Goal: Task Accomplishment & Management: Manage account settings

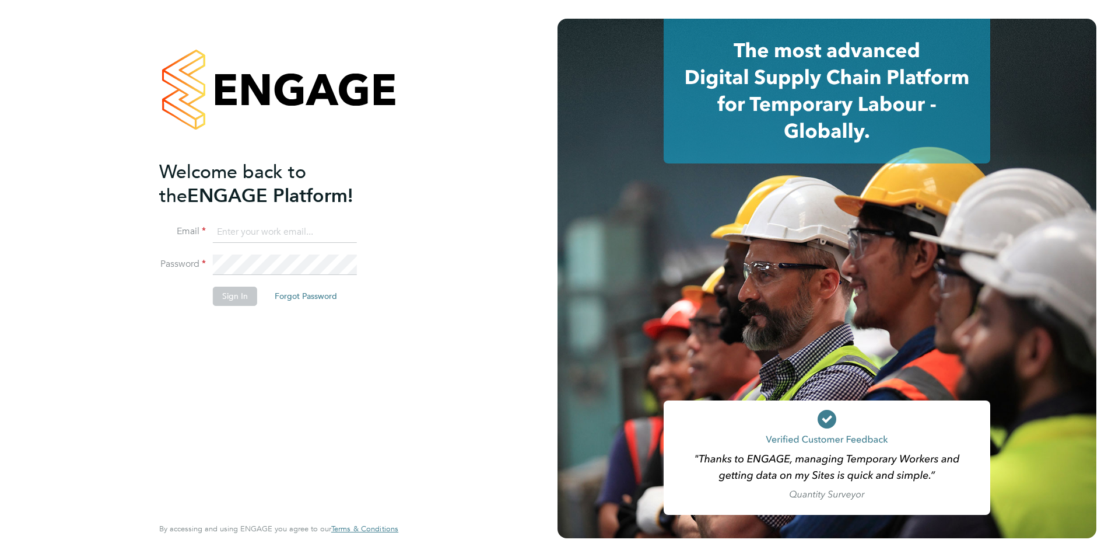
click at [259, 230] on input at bounding box center [285, 232] width 144 height 21
type input "gareth.pond@brightonandhovealbion.com"
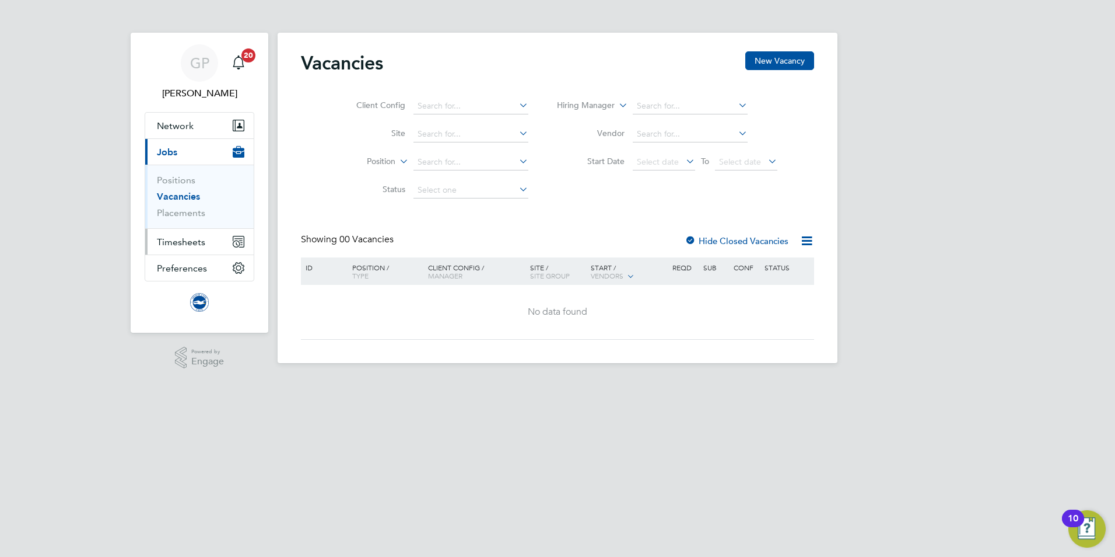
click at [197, 238] on span "Timesheets" at bounding box center [181, 241] width 48 height 11
click at [178, 243] on span "Timesheets" at bounding box center [181, 241] width 48 height 11
click at [190, 246] on span "Timesheets" at bounding box center [181, 241] width 48 height 11
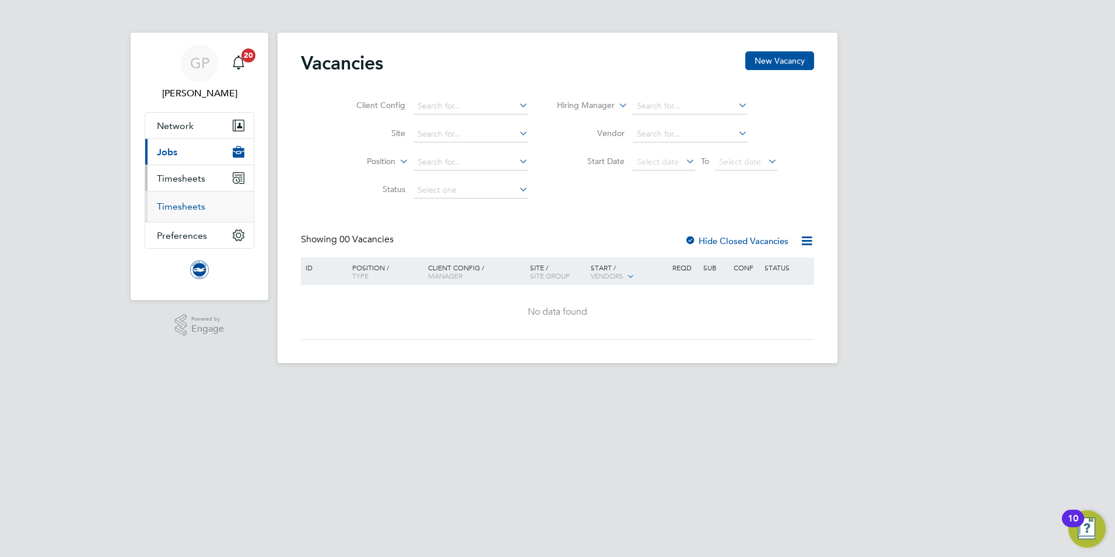
click at [182, 211] on link "Timesheets" at bounding box center [181, 206] width 48 height 11
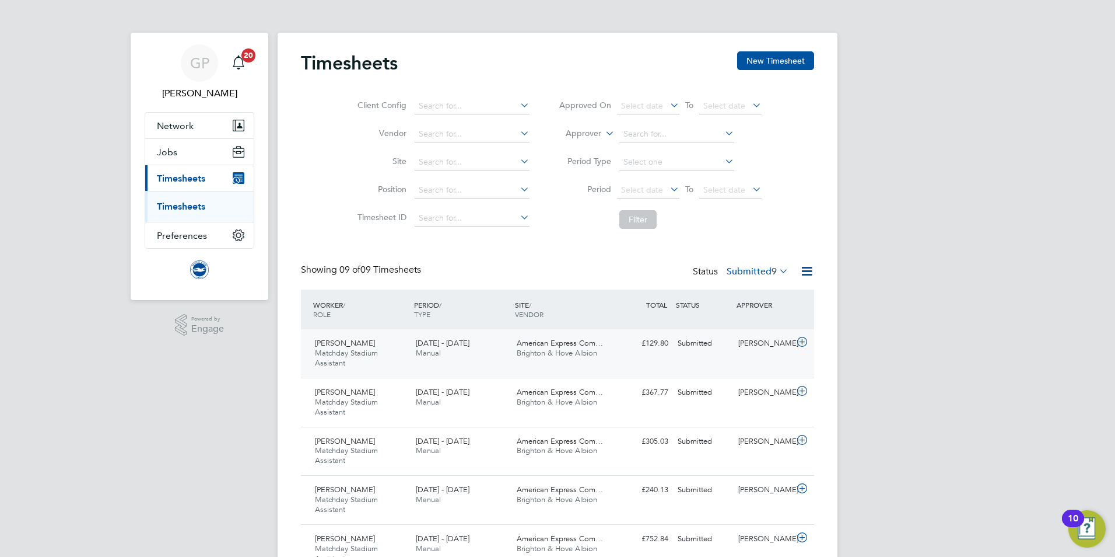
click at [491, 347] on div "[DATE] - [DATE] Manual" at bounding box center [461, 348] width 101 height 29
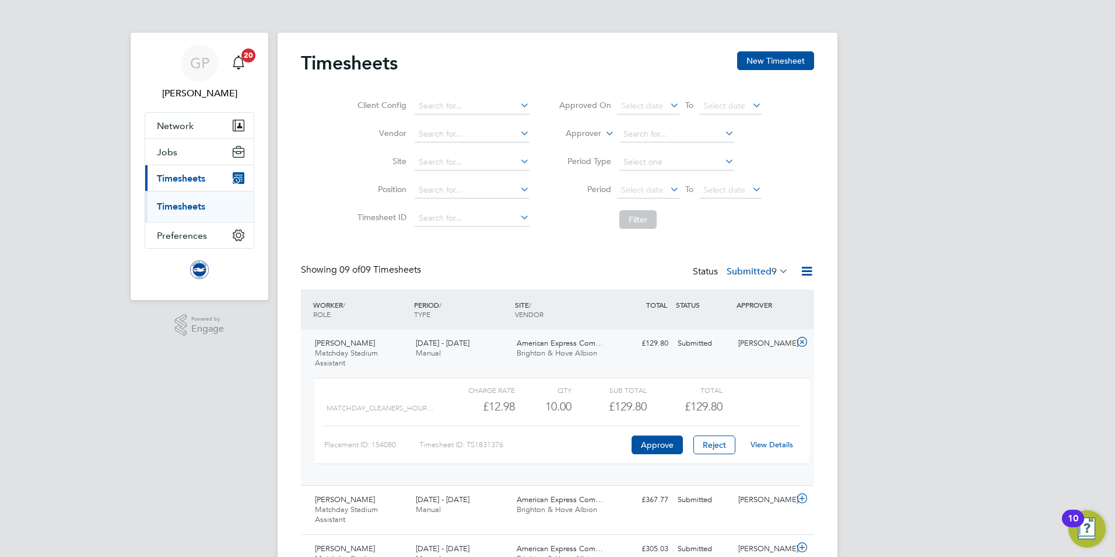
click at [769, 440] on link "View Details" at bounding box center [772, 444] width 43 height 10
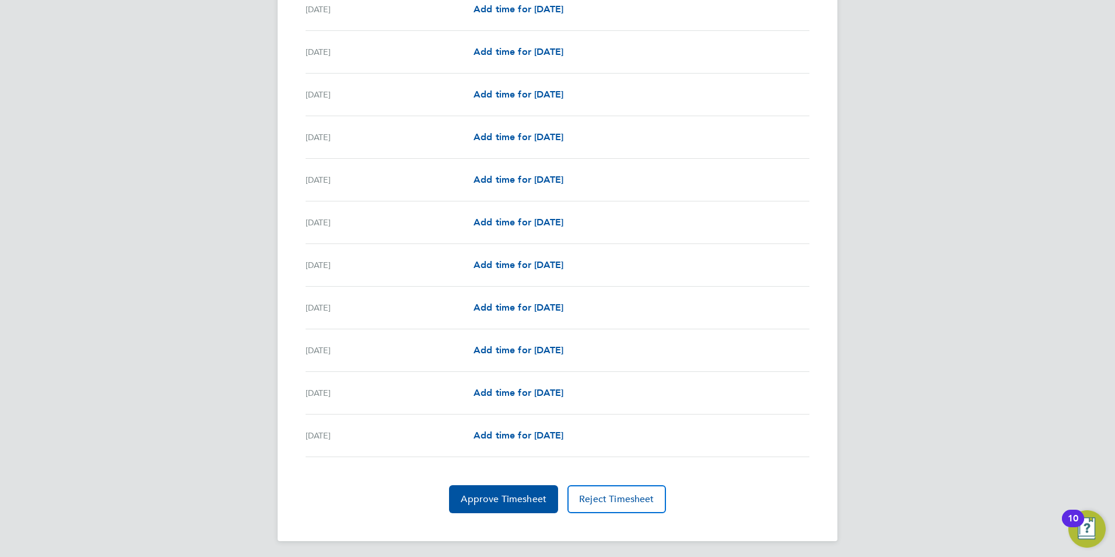
scroll to position [1219, 0]
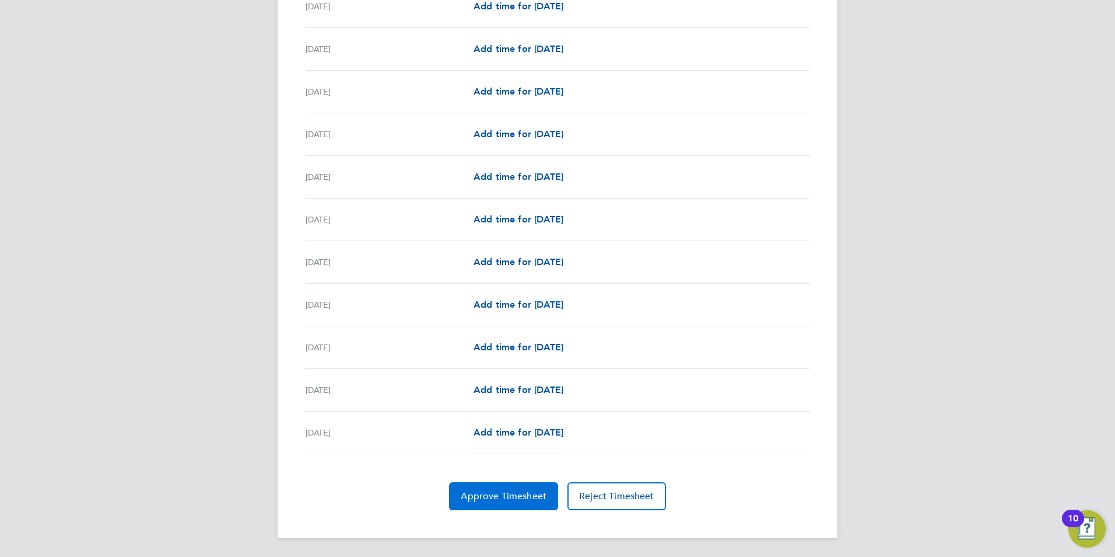
click at [508, 485] on button "Approve Timesheet" at bounding box center [503, 496] width 109 height 28
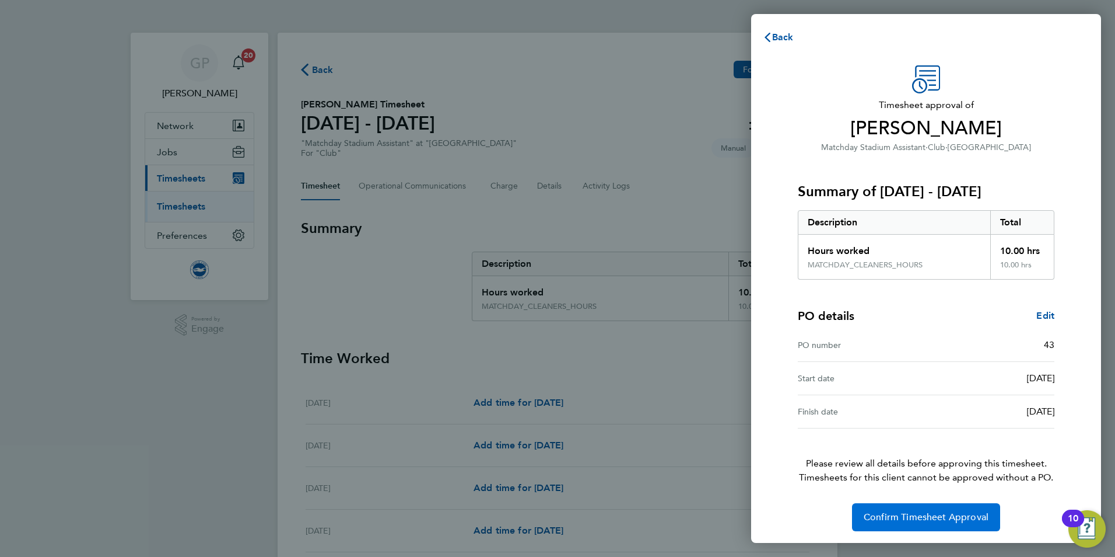
click at [912, 527] on button "Confirm Timesheet Approval" at bounding box center [926, 517] width 148 height 28
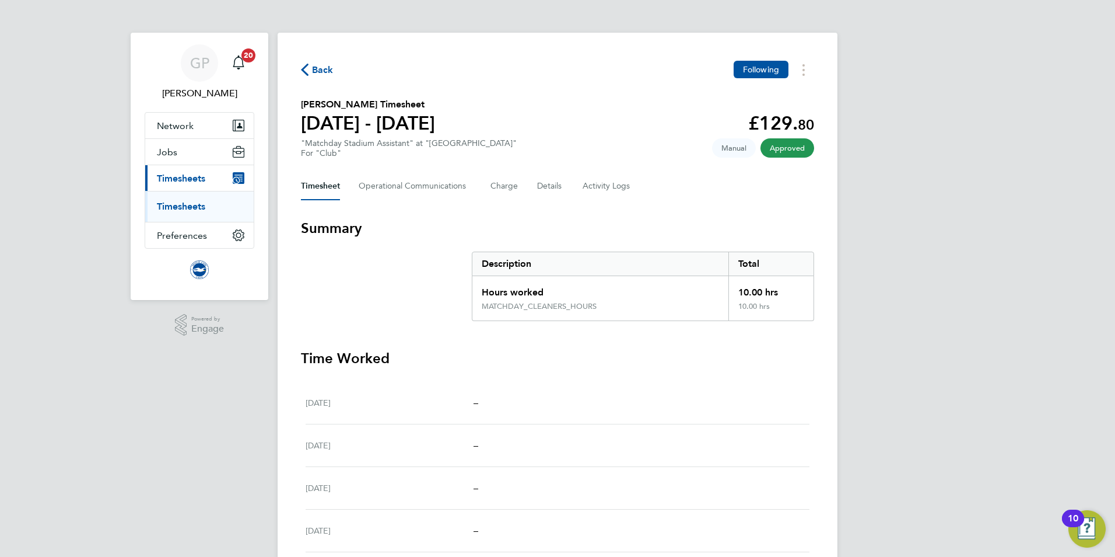
click at [323, 69] on span "Back" at bounding box center [323, 70] width 22 height 14
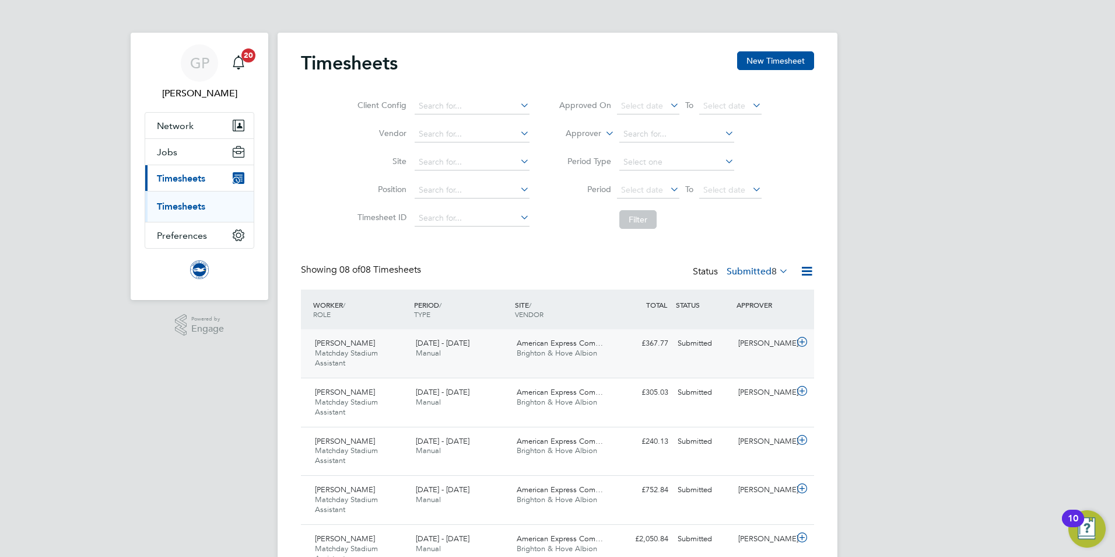
click at [461, 351] on div "1 - 30 Sep 2025 Manual" at bounding box center [461, 348] width 101 height 29
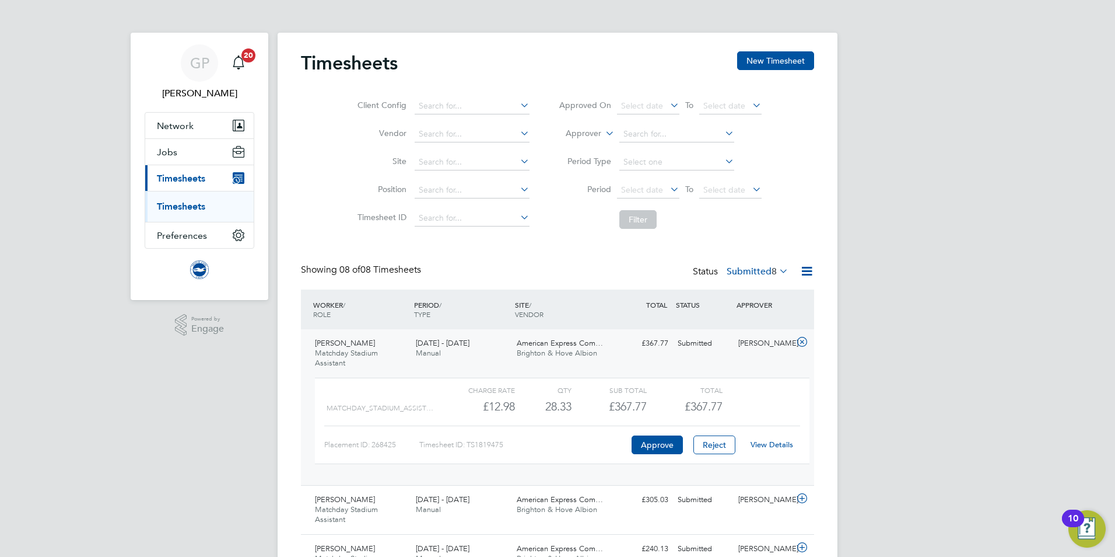
click at [768, 443] on link "View Details" at bounding box center [772, 444] width 43 height 10
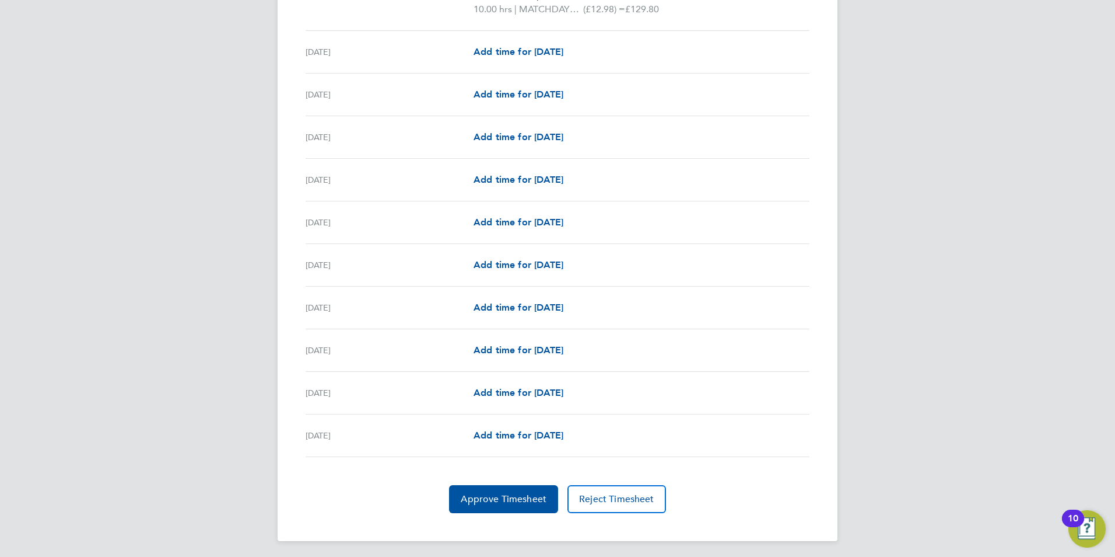
scroll to position [1247, 0]
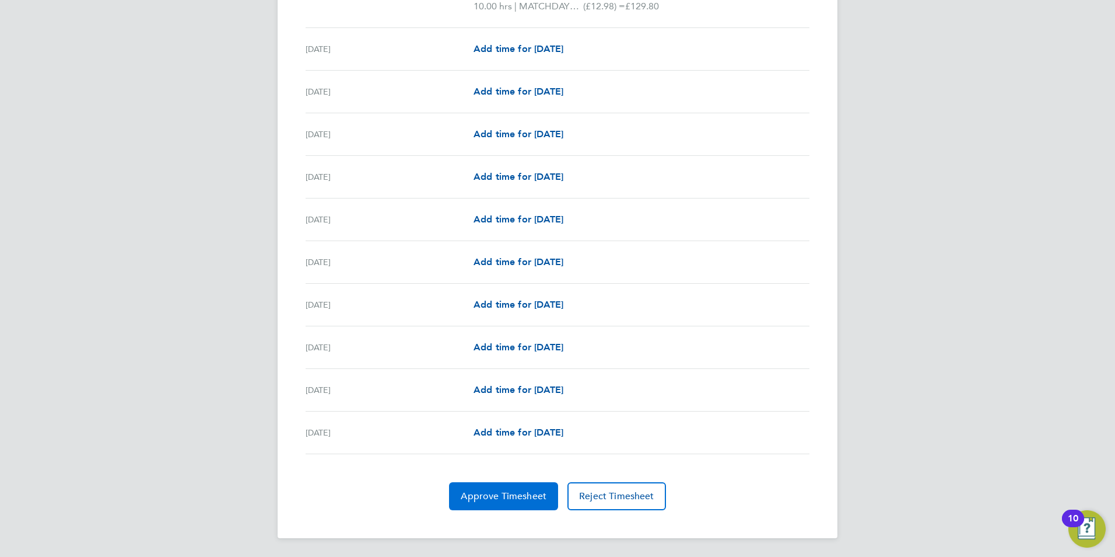
click at [484, 487] on button "Approve Timesheet" at bounding box center [503, 496] width 109 height 28
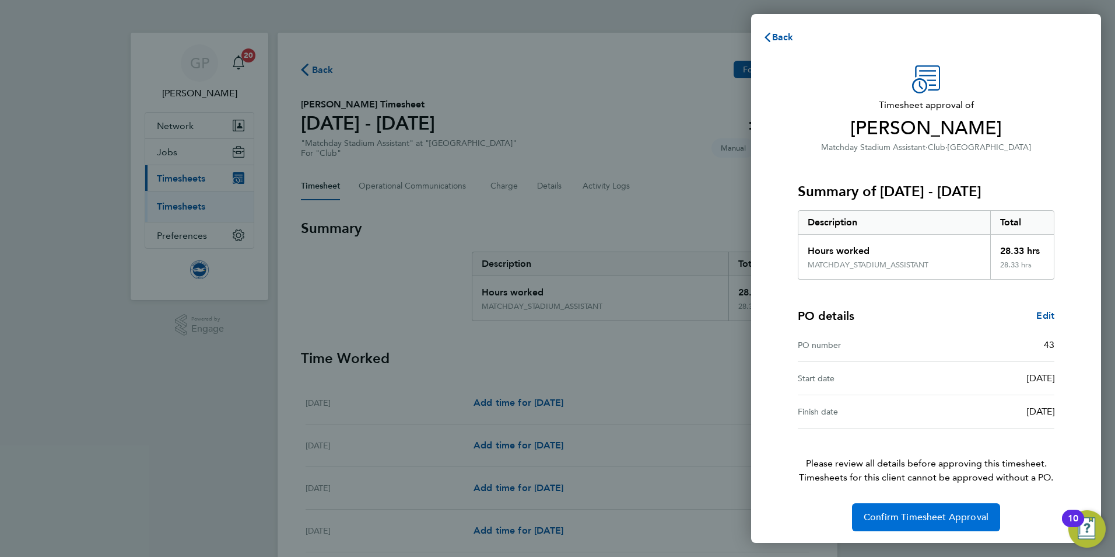
click at [918, 512] on span "Confirm Timesheet Approval" at bounding box center [926, 517] width 125 height 12
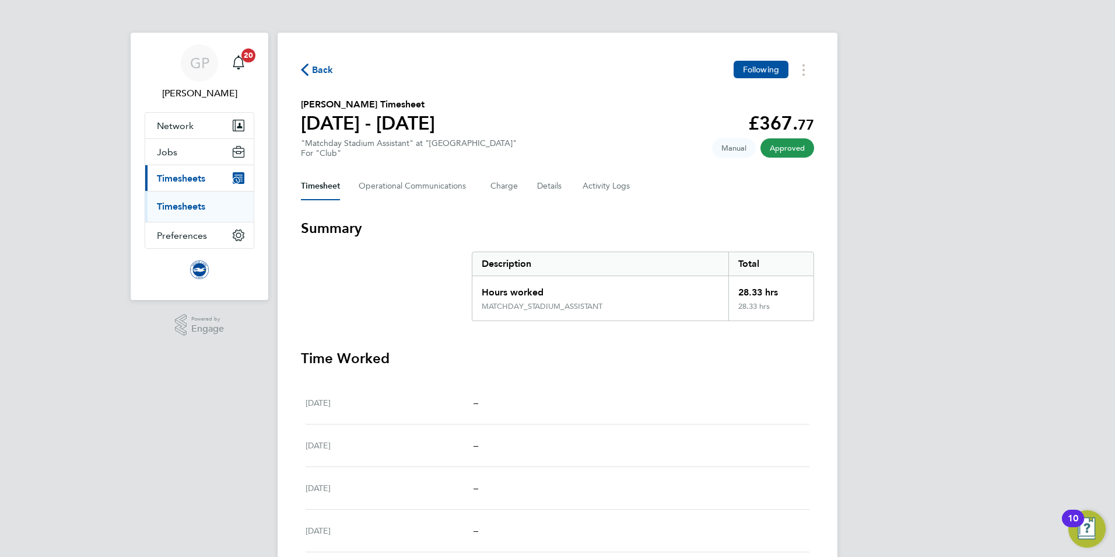
click at [332, 74] on span "Back" at bounding box center [323, 70] width 22 height 14
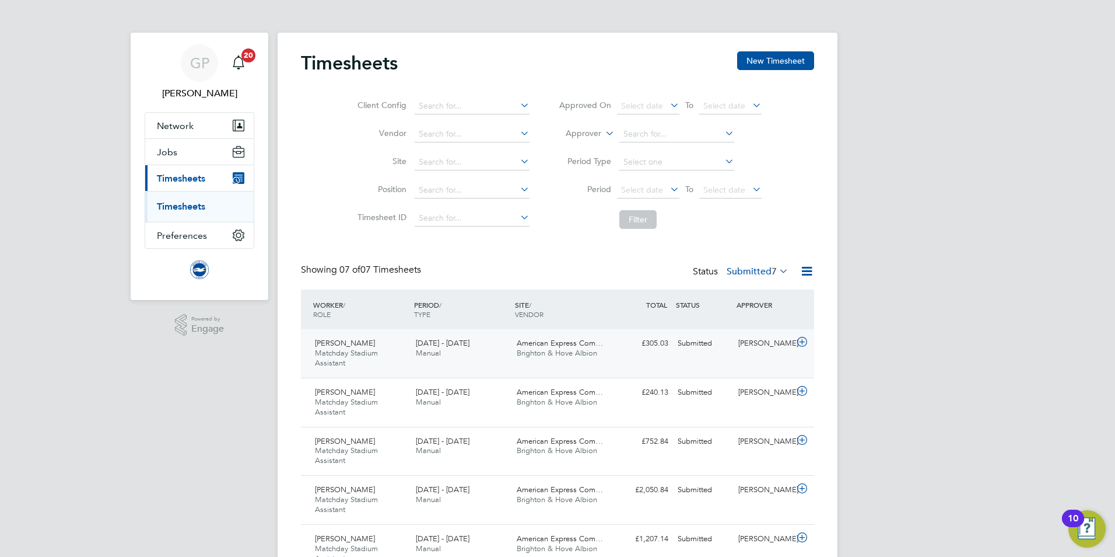
click at [530, 351] on span "Brighton & Hove Albion" at bounding box center [557, 353] width 81 height 10
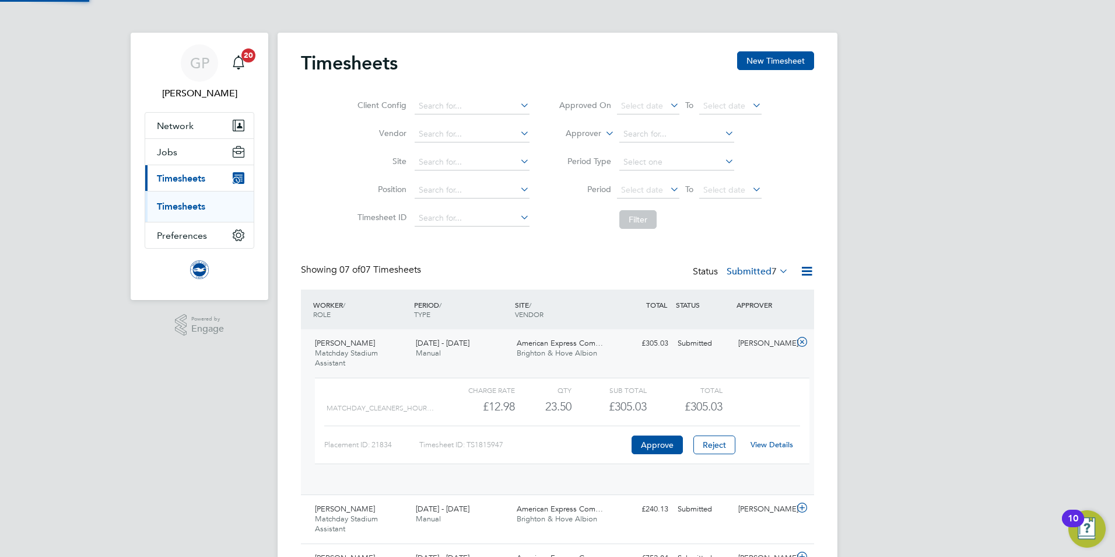
scroll to position [20, 114]
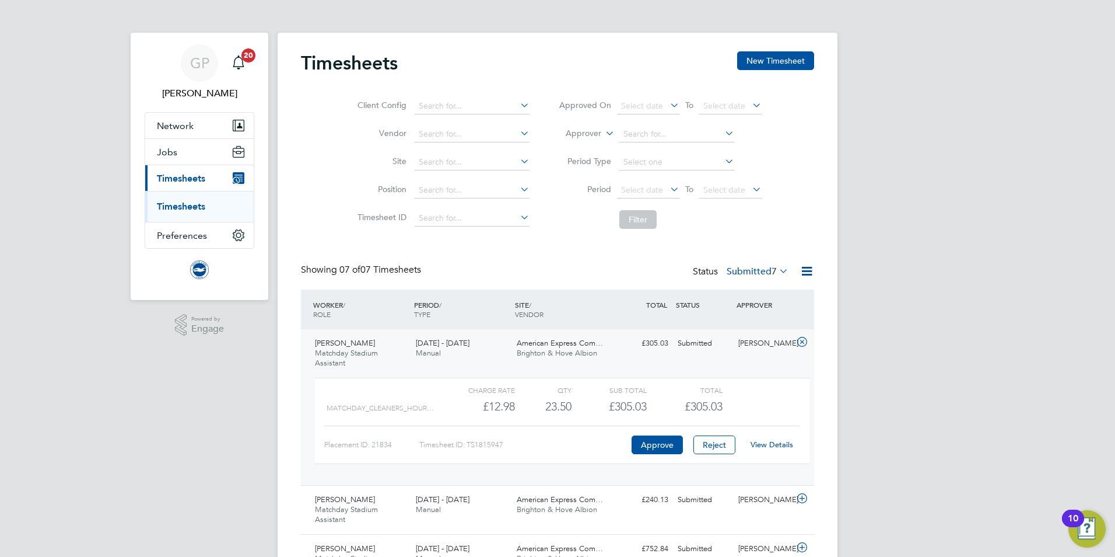
click at [779, 442] on link "View Details" at bounding box center [772, 444] width 43 height 10
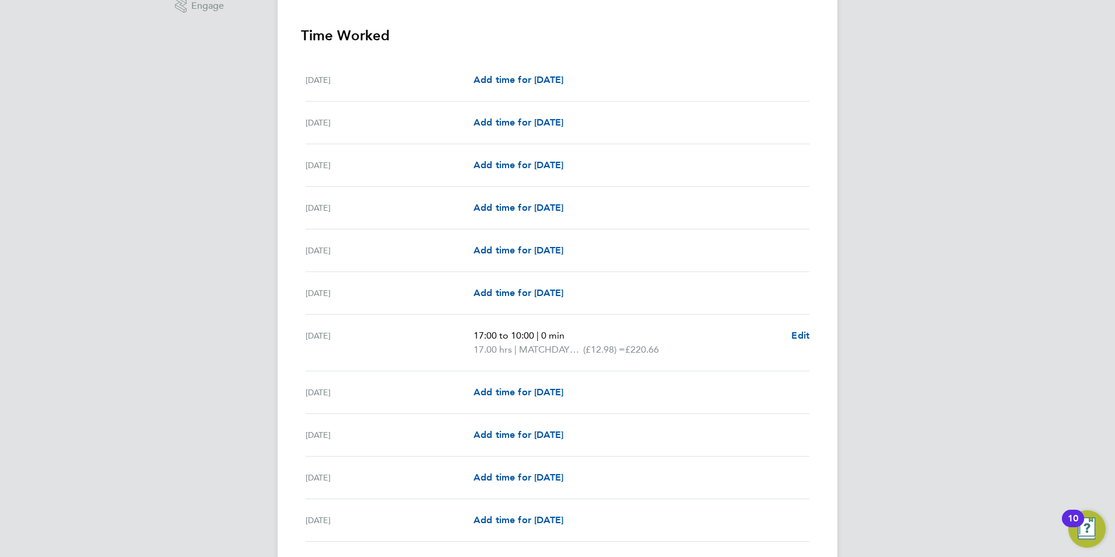
scroll to position [292, 0]
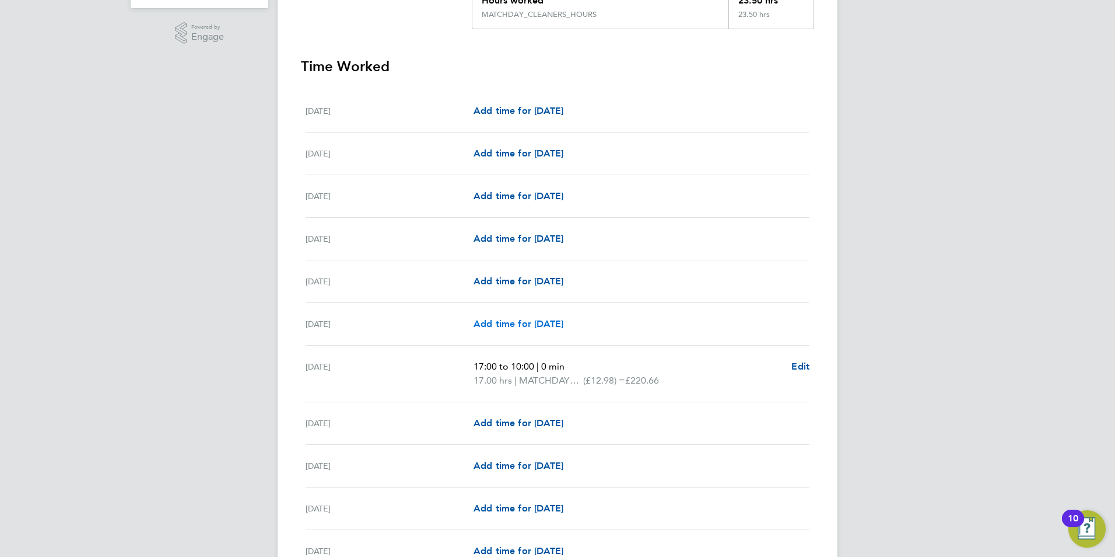
click at [526, 324] on span "Add time for Sat 06 Sep" at bounding box center [519, 323] width 90 height 11
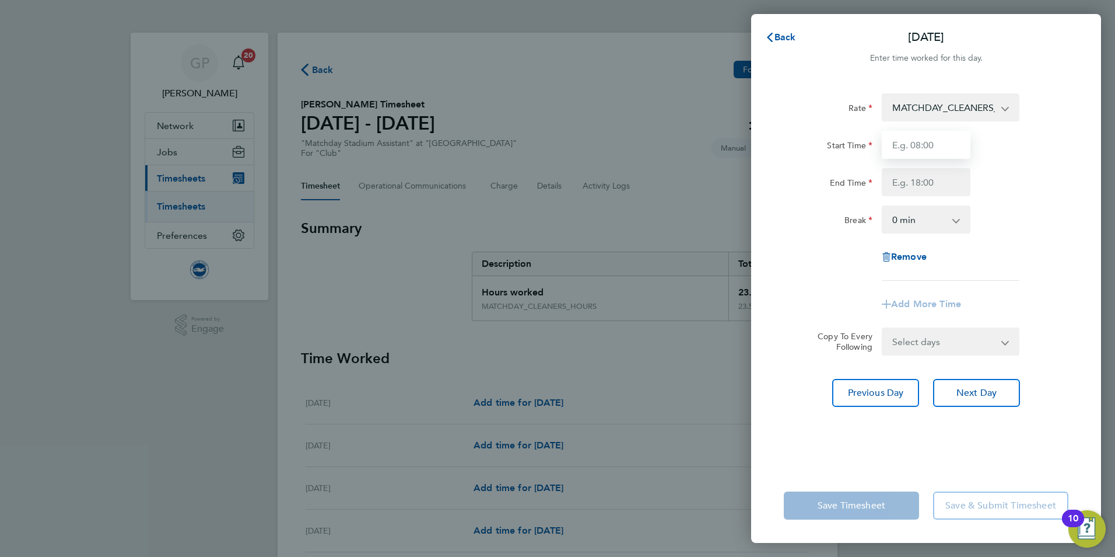
click at [933, 148] on input "Start Time" at bounding box center [926, 145] width 89 height 28
type input "17:00"
click at [933, 179] on input "End Time" at bounding box center [926, 182] width 89 height 28
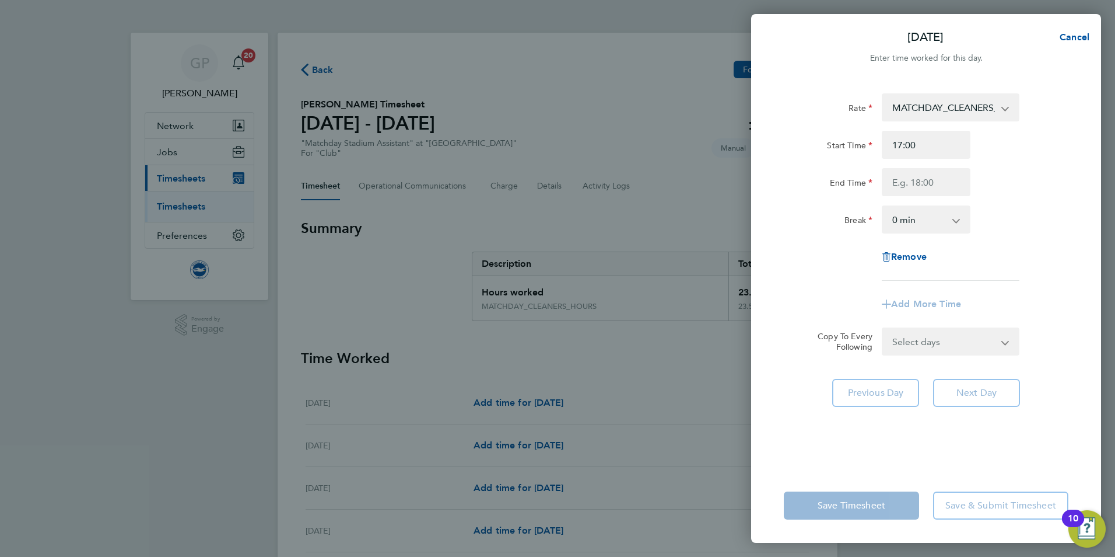
click at [1024, 162] on div "Start Time 17:00 End Time" at bounding box center [926, 163] width 294 height 65
click at [914, 186] on input "End Time" at bounding box center [926, 182] width 89 height 28
type input "10:00"
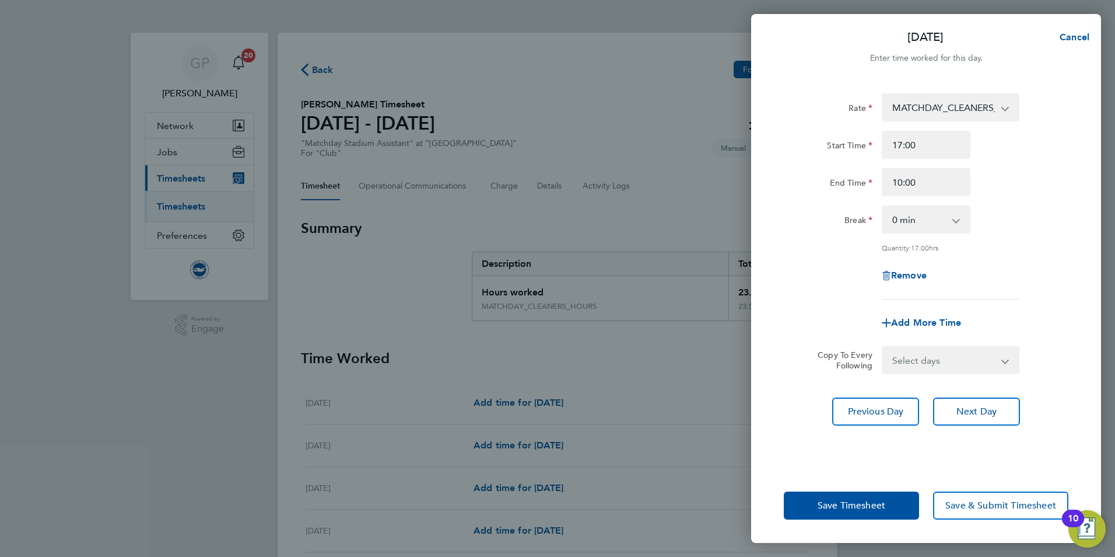
click at [1026, 226] on div "Break 0 min 15 min 30 min 45 min 60 min 75 min 90 min" at bounding box center [926, 219] width 294 height 28
click at [889, 508] on button "Save Timesheet" at bounding box center [851, 505] width 135 height 28
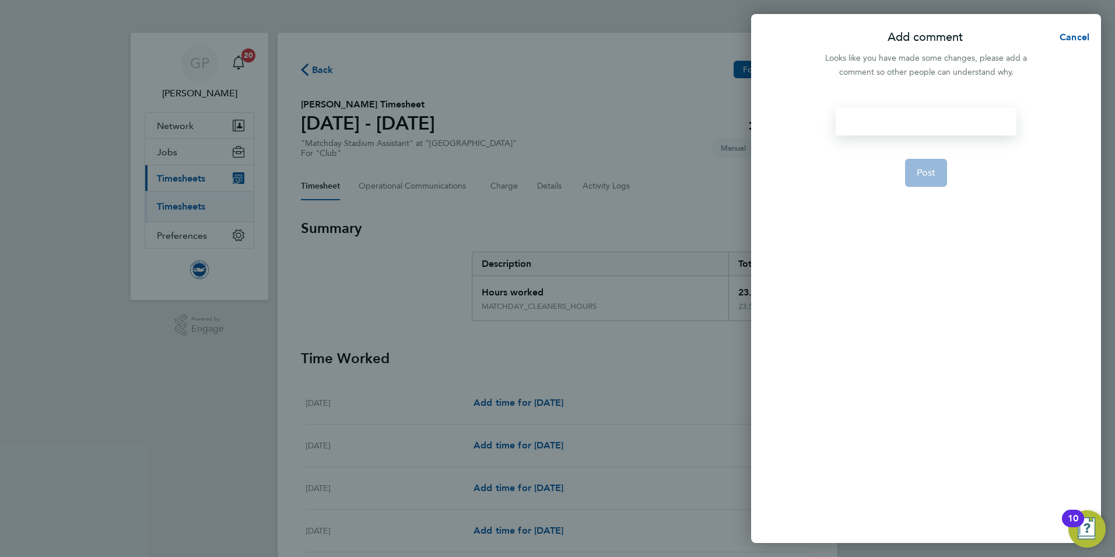
click at [898, 124] on div at bounding box center [926, 121] width 180 height 28
click at [929, 179] on button "Post" at bounding box center [926, 187] width 43 height 28
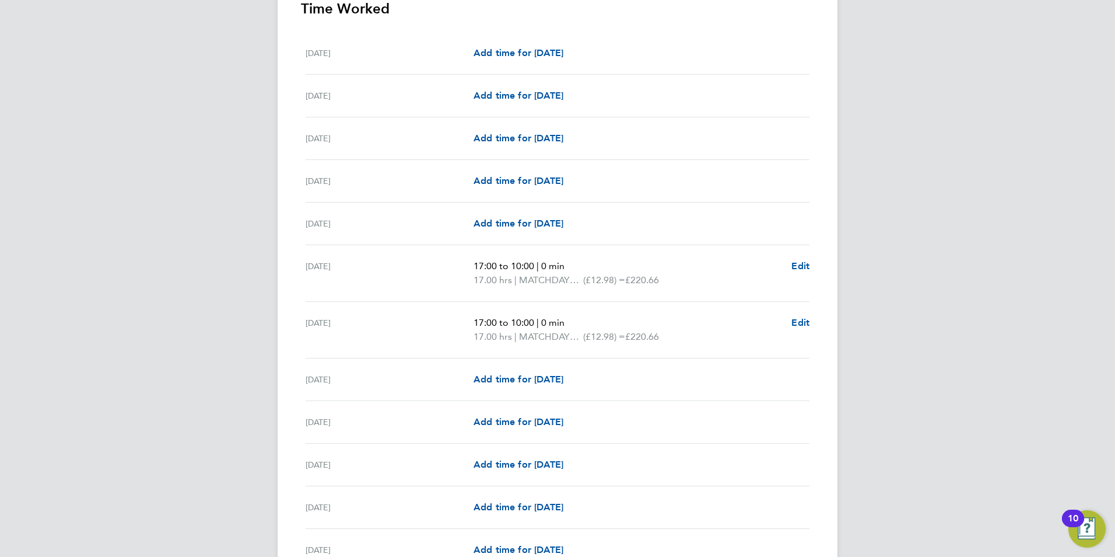
scroll to position [350, 0]
click at [801, 324] on span "Edit" at bounding box center [801, 321] width 18 height 11
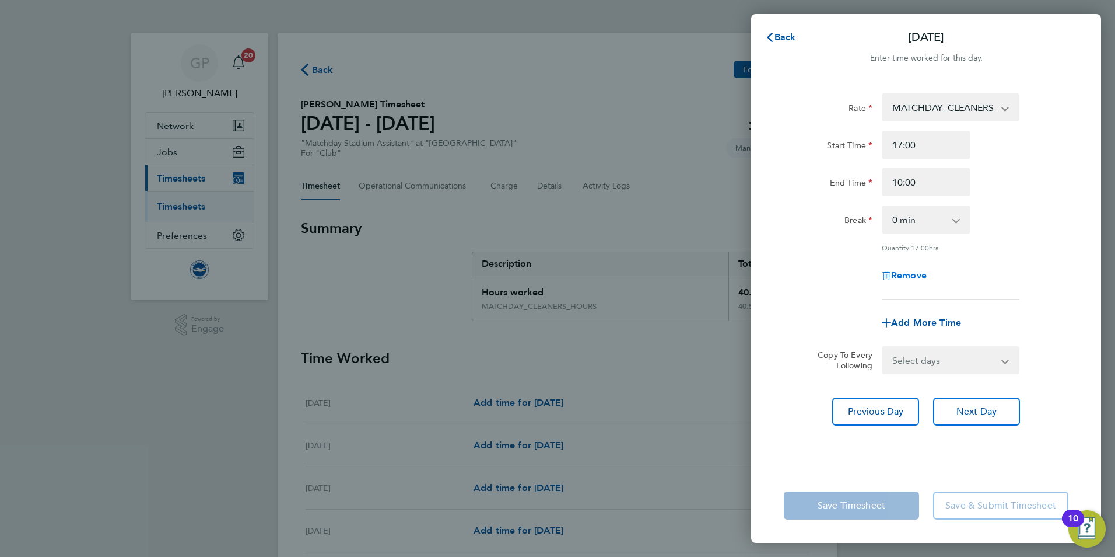
click at [907, 277] on span "Remove" at bounding box center [909, 275] width 36 height 11
select select "null"
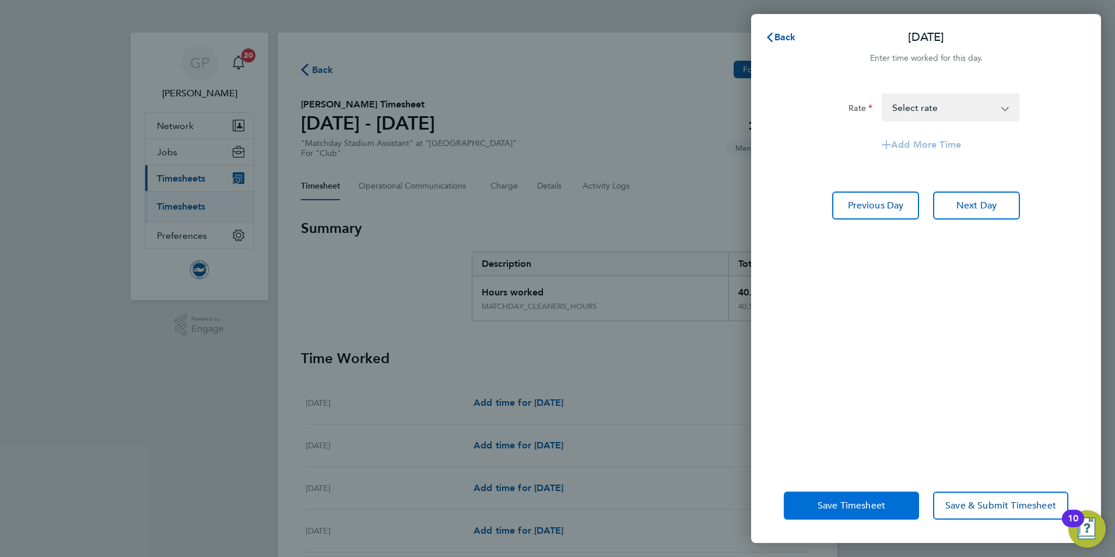
click at [849, 507] on span "Save Timesheet" at bounding box center [852, 505] width 68 height 12
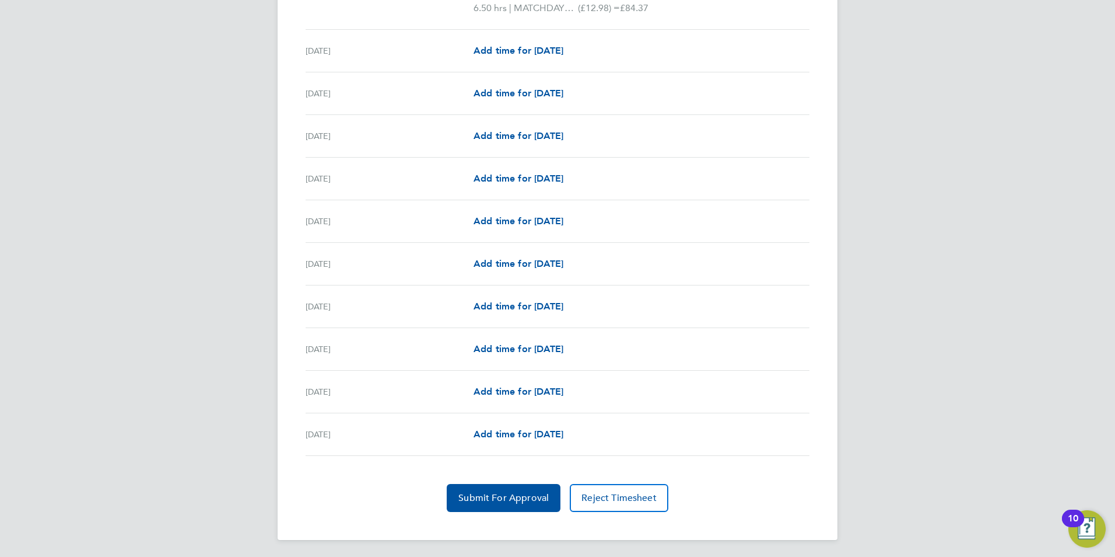
scroll to position [1233, 0]
click at [515, 489] on button "Submit For Approval" at bounding box center [504, 496] width 114 height 28
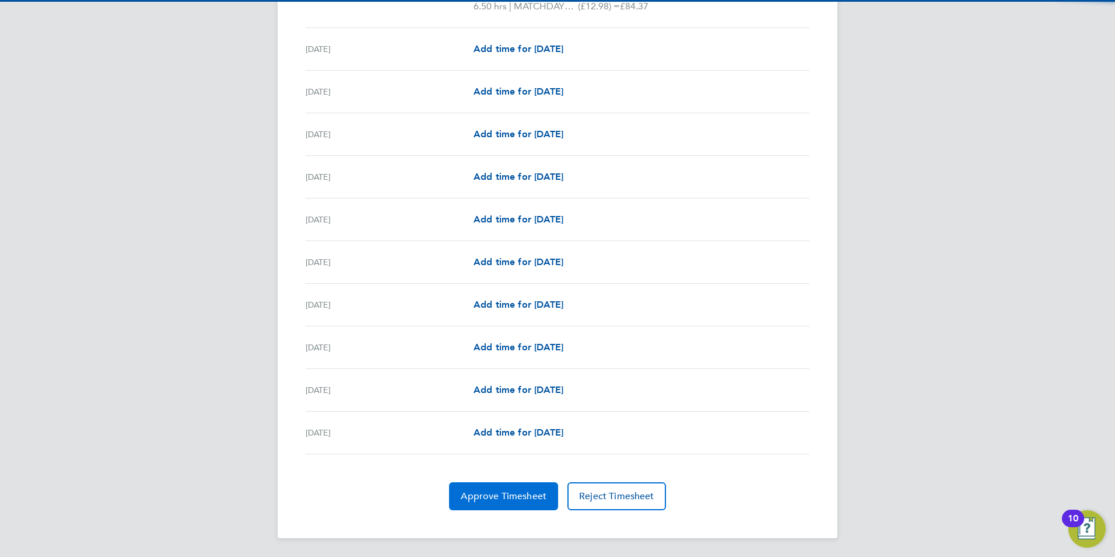
click at [501, 498] on span "Approve Timesheet" at bounding box center [504, 496] width 86 height 12
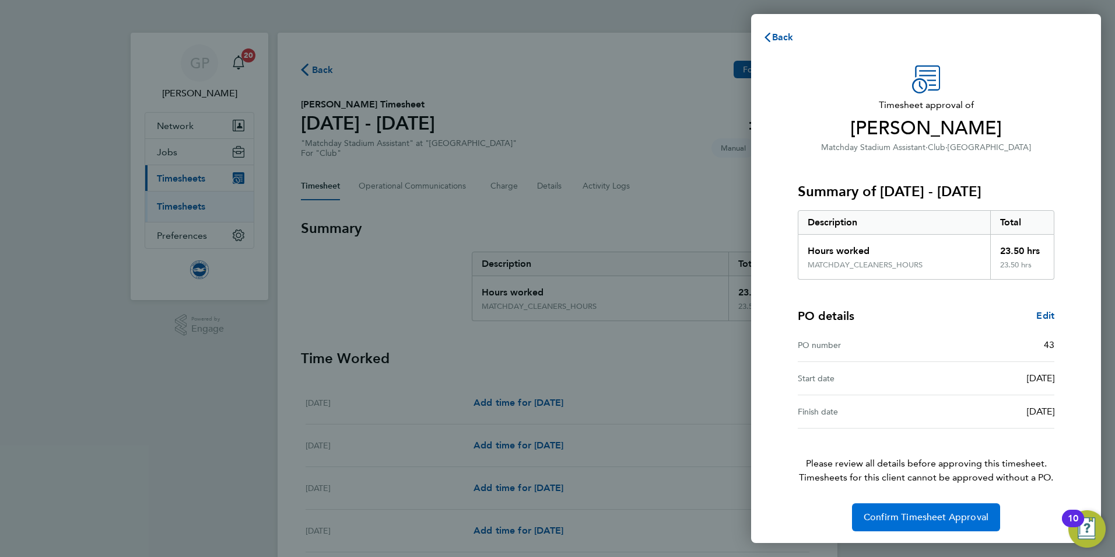
click at [925, 513] on span "Confirm Timesheet Approval" at bounding box center [926, 517] width 125 height 12
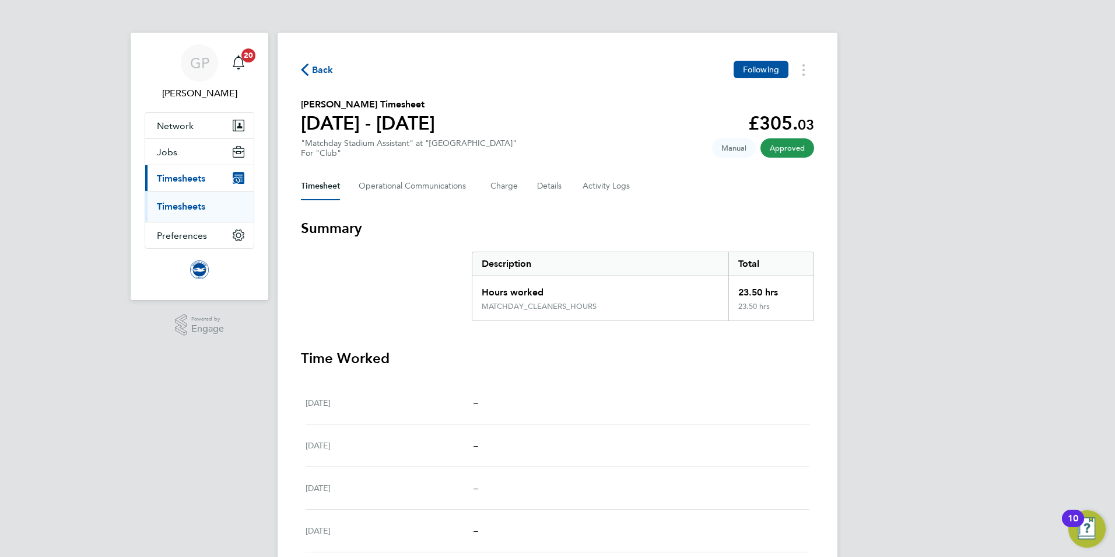
click at [325, 73] on span "Back" at bounding box center [323, 70] width 22 height 14
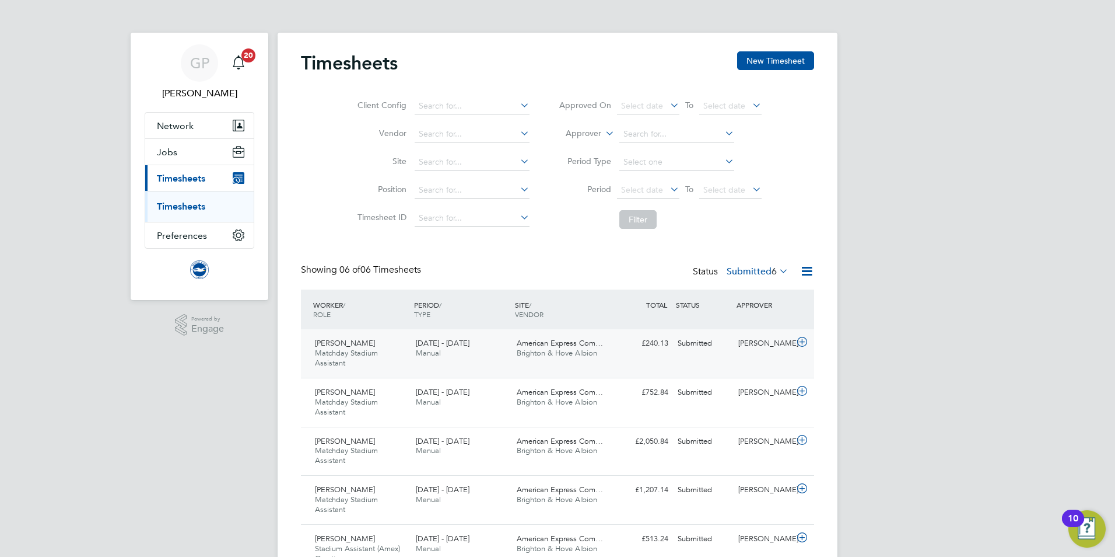
click at [523, 357] on div "American Express Com… Brighton & Hove Albion" at bounding box center [562, 348] width 101 height 29
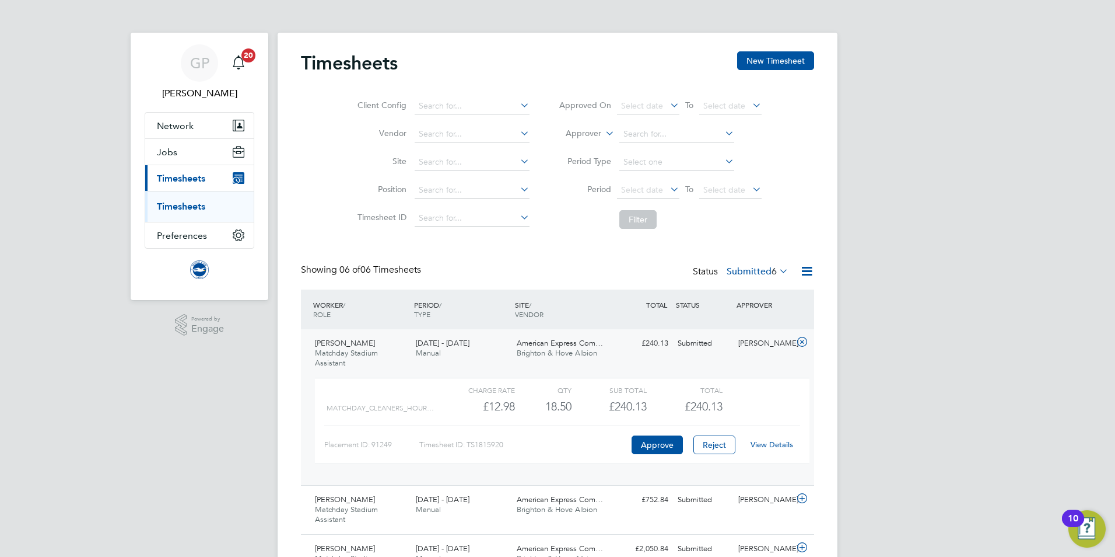
click at [771, 442] on link "View Details" at bounding box center [772, 444] width 43 height 10
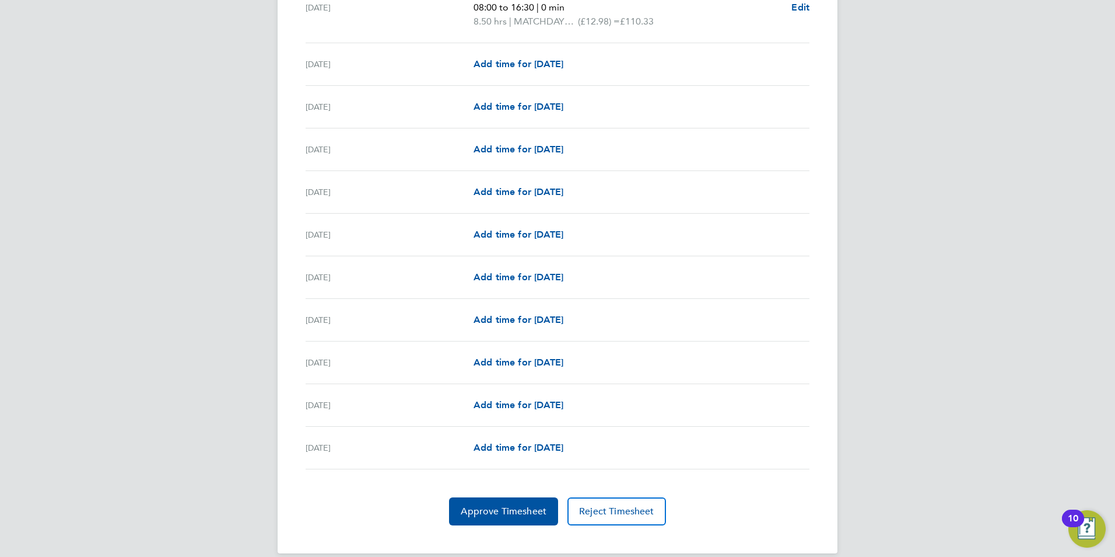
scroll to position [1225, 0]
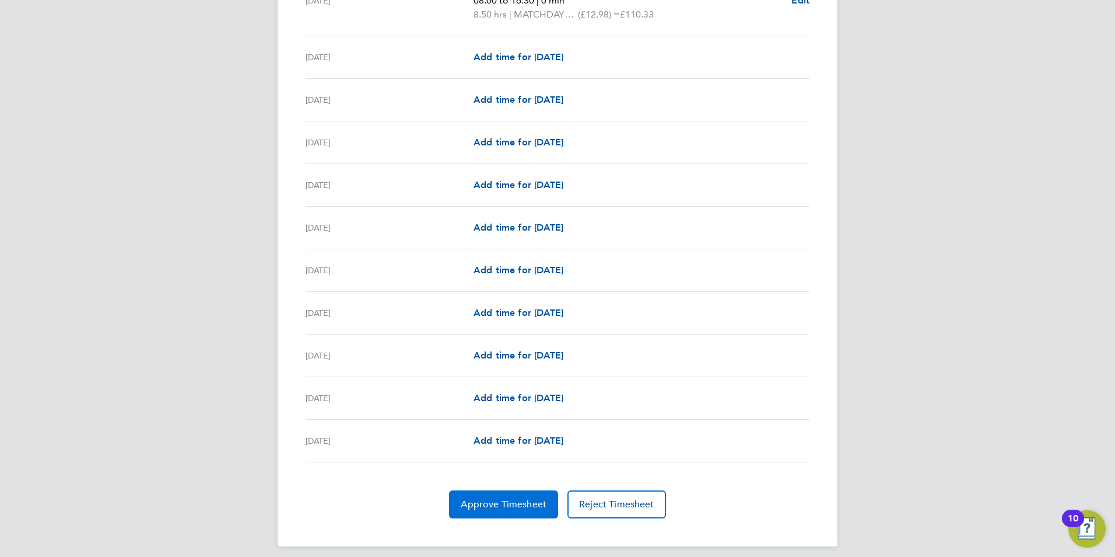
click at [514, 500] on span "Approve Timesheet" at bounding box center [504, 504] width 86 height 12
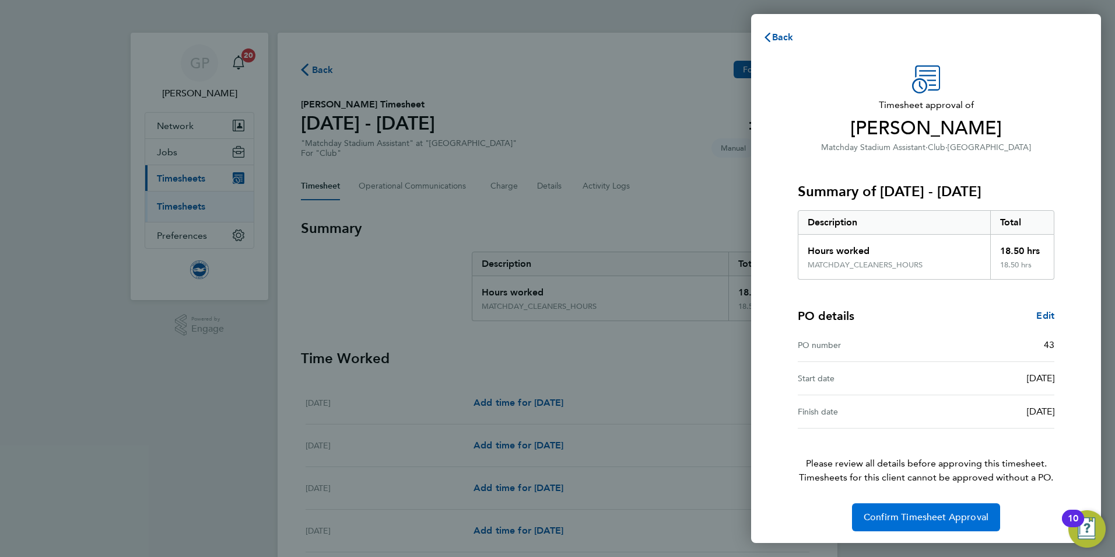
click at [912, 517] on span "Confirm Timesheet Approval" at bounding box center [926, 517] width 125 height 12
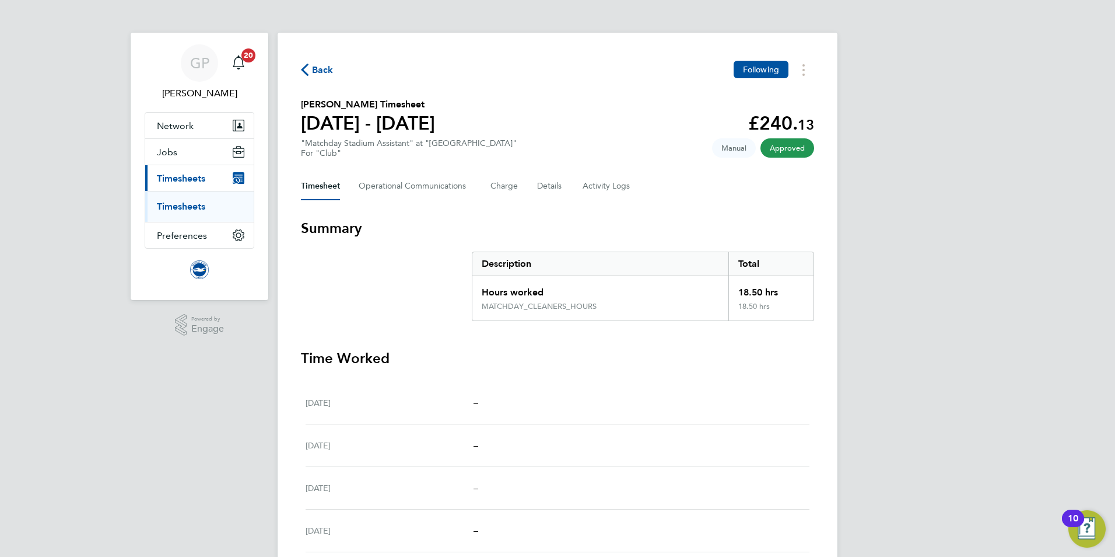
click at [321, 68] on span "Back" at bounding box center [323, 70] width 22 height 14
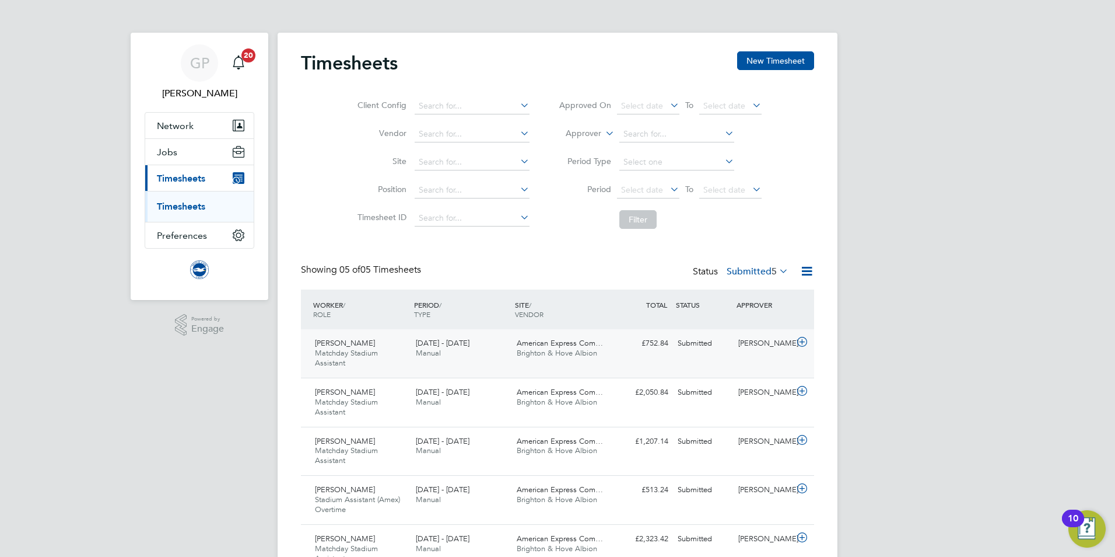
click at [614, 351] on div "£752.84 Submitted" at bounding box center [643, 343] width 61 height 19
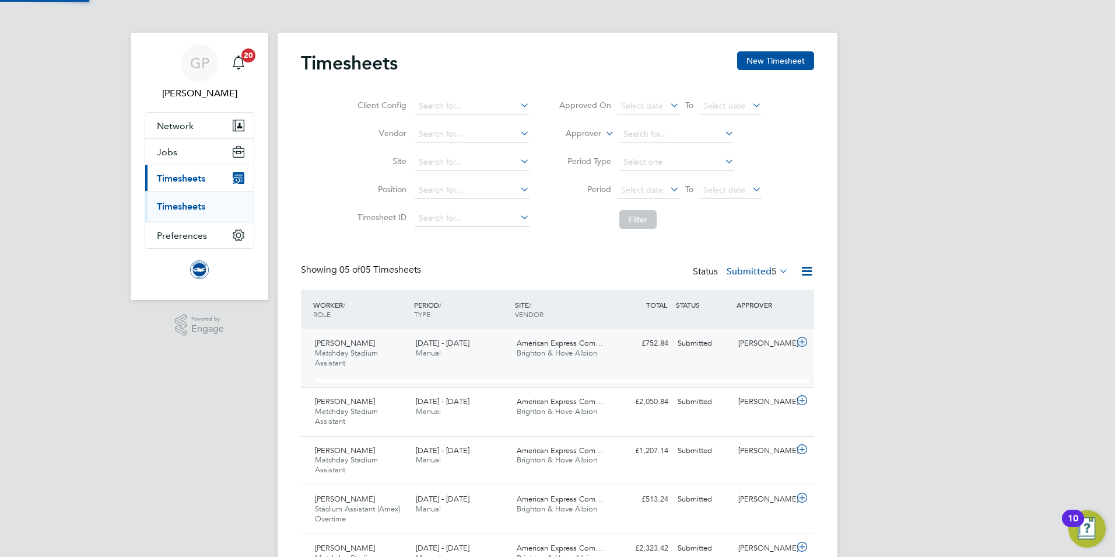
scroll to position [20, 114]
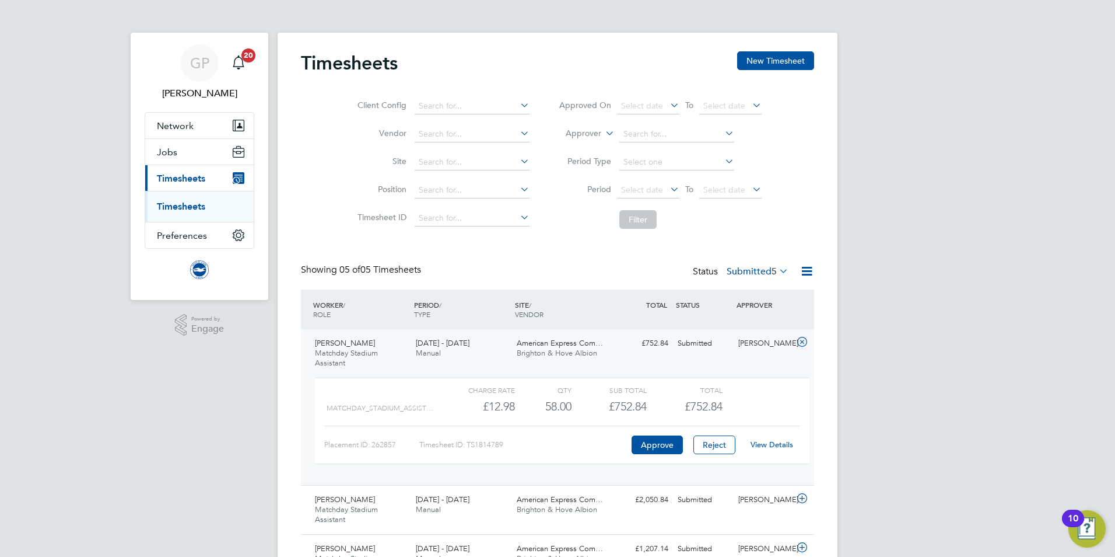
click at [783, 445] on link "View Details" at bounding box center [772, 444] width 43 height 10
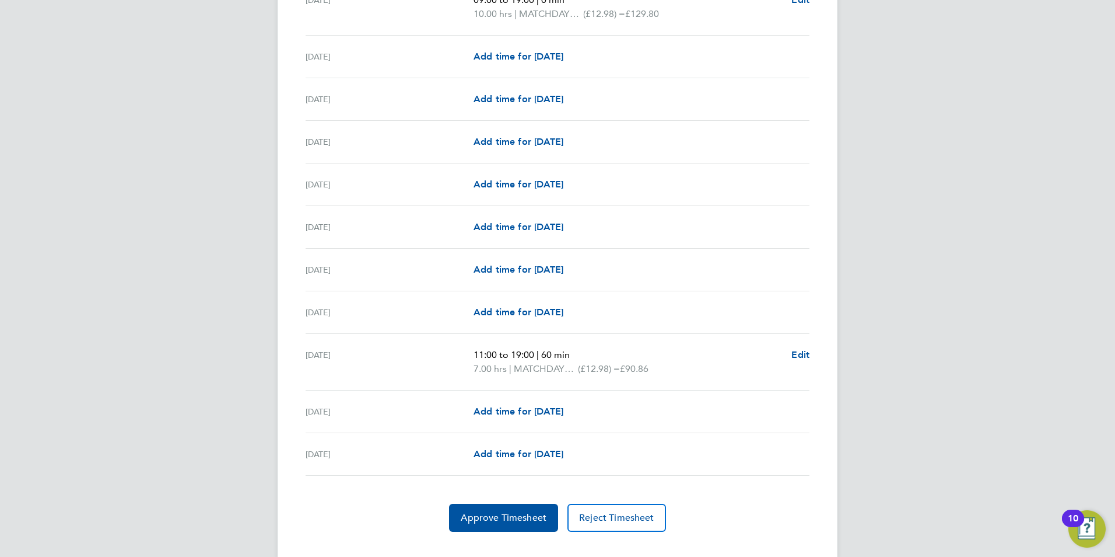
scroll to position [1303, 0]
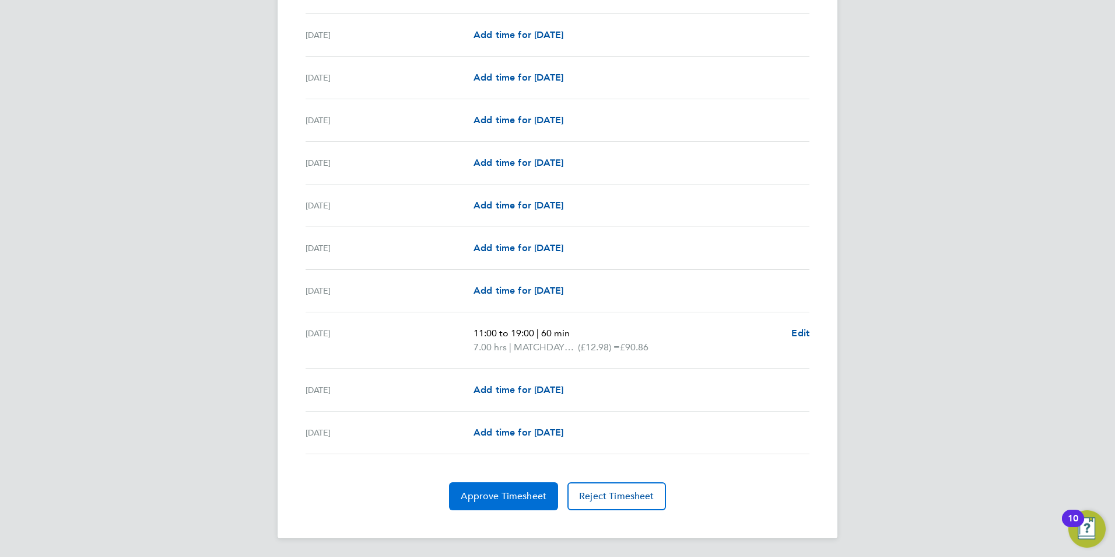
click at [512, 492] on span "Approve Timesheet" at bounding box center [504, 496] width 86 height 12
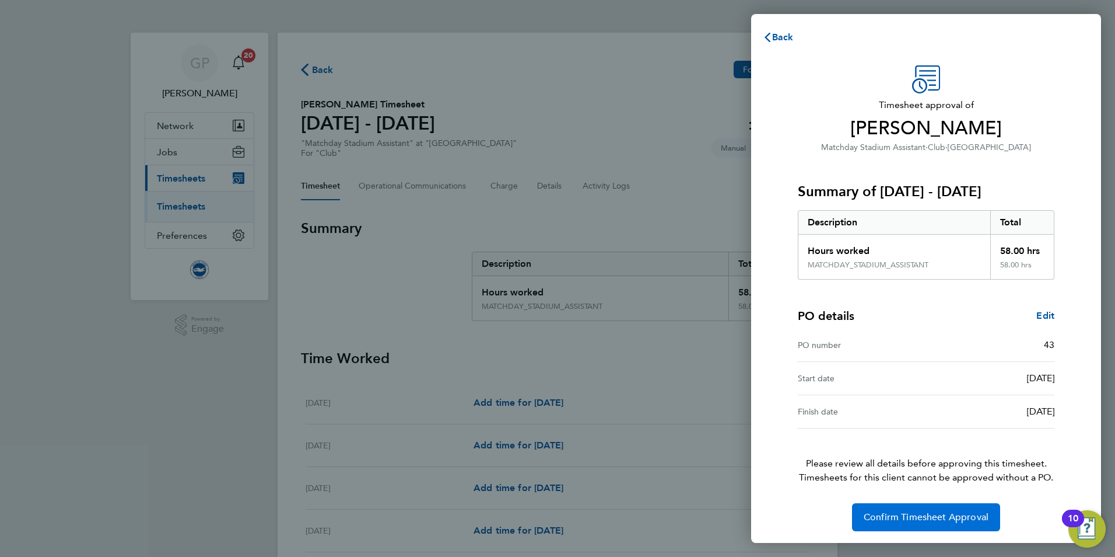
click at [934, 517] on span "Confirm Timesheet Approval" at bounding box center [926, 517] width 125 height 12
